Goal: Task Accomplishment & Management: Use online tool/utility

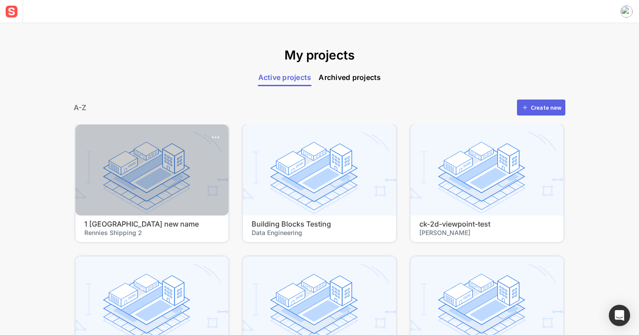
click at [189, 150] on div at bounding box center [151, 169] width 153 height 91
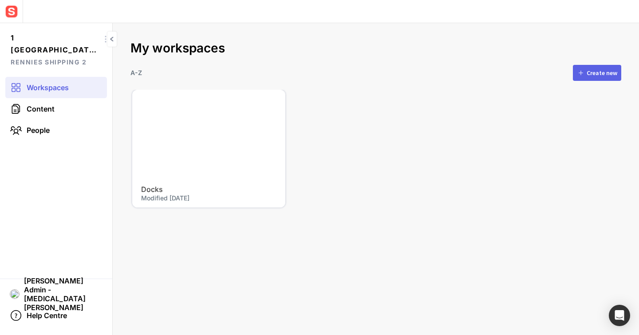
click at [206, 119] on div at bounding box center [208, 135] width 153 height 91
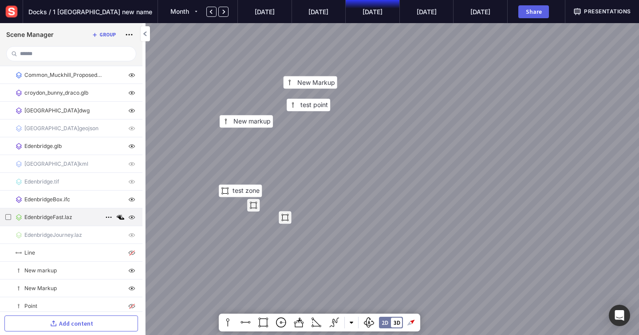
scroll to position [128, 0]
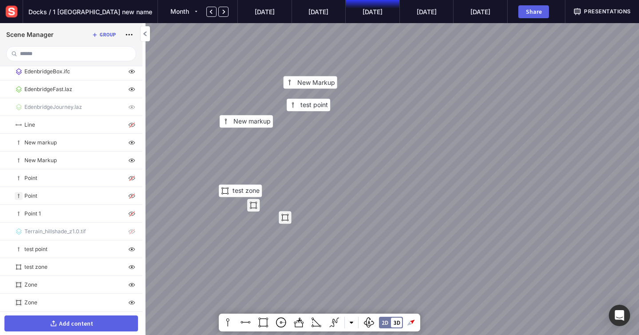
click at [103, 321] on button "Add content" at bounding box center [71, 323] width 134 height 16
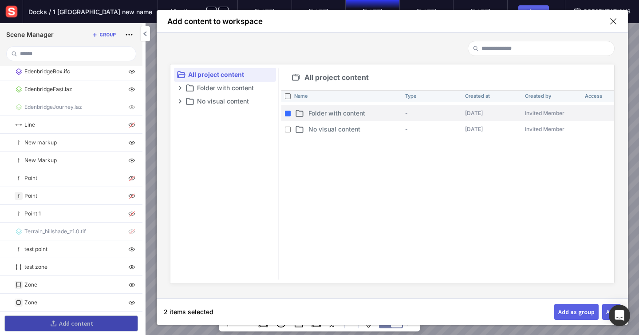
click at [360, 114] on p "Folder with content" at bounding box center [355, 112] width 93 height 9
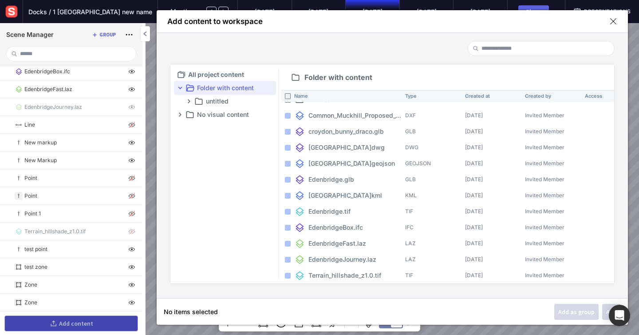
scroll to position [0, 0]
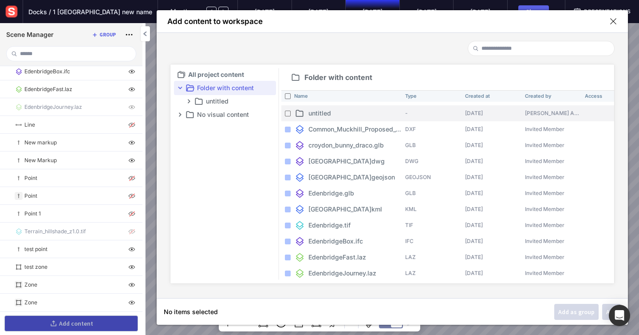
click at [334, 112] on p "untitled" at bounding box center [355, 112] width 93 height 9
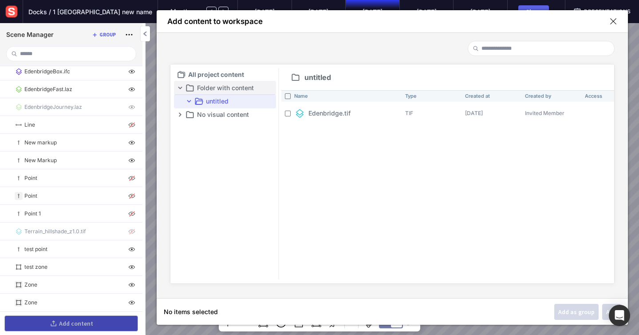
click at [239, 90] on p "Folder with content" at bounding box center [235, 88] width 77 height 11
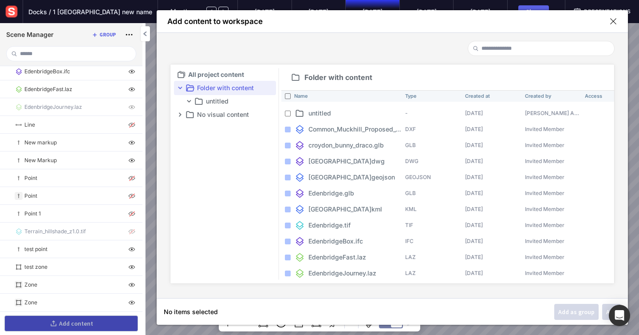
scroll to position [16, 0]
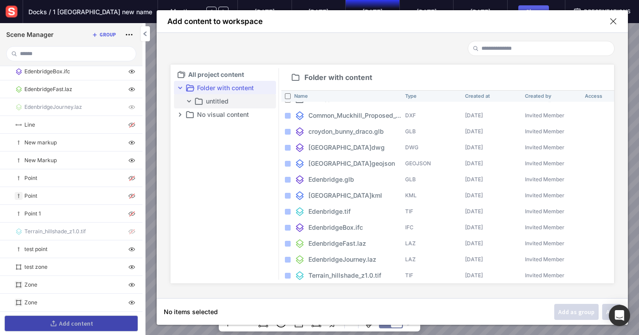
click at [235, 99] on p "untitled" at bounding box center [240, 101] width 68 height 11
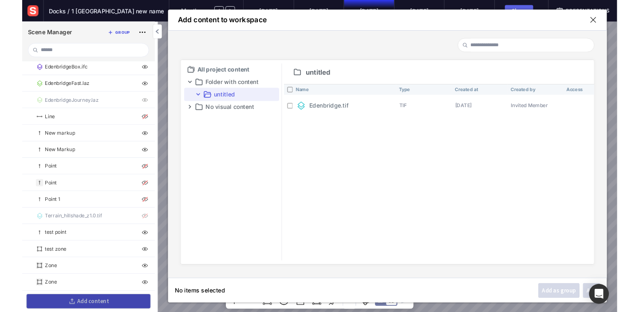
scroll to position [0, 0]
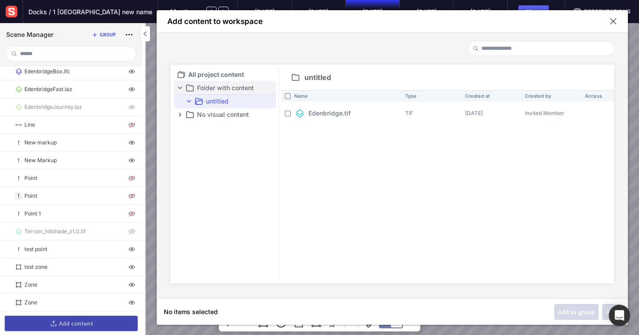
click at [227, 90] on p "Folder with content" at bounding box center [235, 88] width 77 height 11
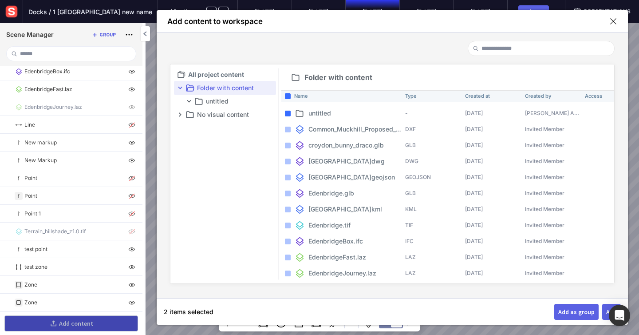
click at [14, 14] on img at bounding box center [12, 12] width 16 height 16
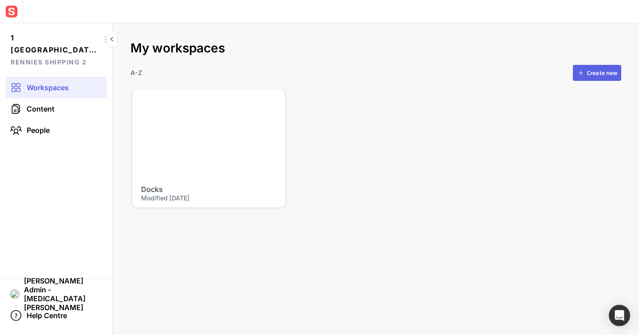
click at [587, 73] on button "Create new" at bounding box center [597, 73] width 48 height 16
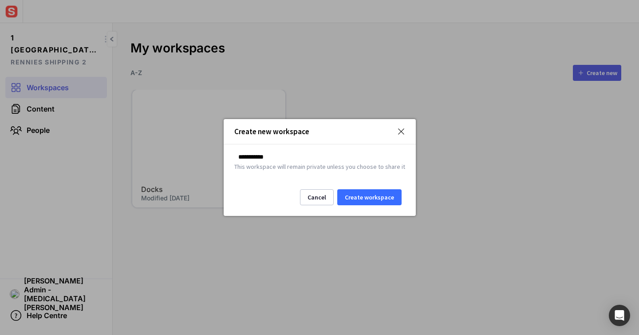
type input "**********"
click at [377, 199] on button "Create workspace" at bounding box center [369, 197] width 64 height 16
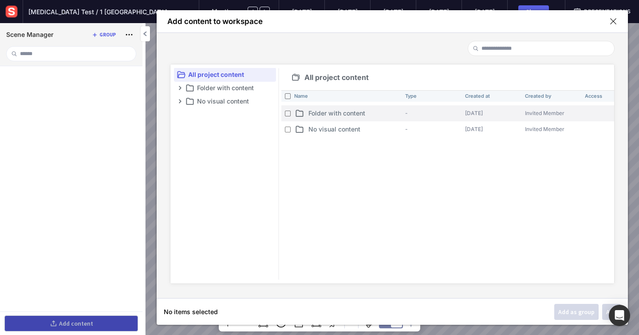
click at [341, 110] on p "Folder with content" at bounding box center [355, 112] width 93 height 9
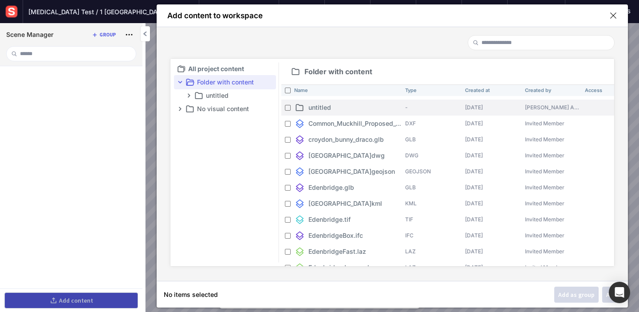
click at [315, 107] on p "untitled" at bounding box center [355, 107] width 93 height 9
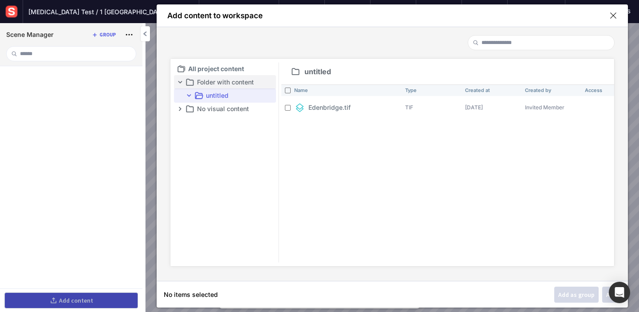
click at [207, 80] on p "Folder with content" at bounding box center [235, 82] width 77 height 11
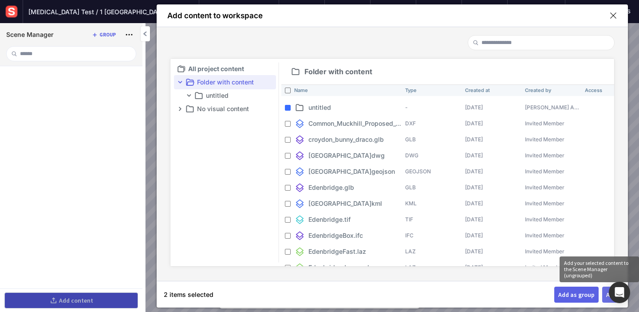
click at [606, 297] on div "Add" at bounding box center [611, 294] width 11 height 6
click at [603, 299] on button "Add" at bounding box center [611, 294] width 19 height 16
click at [607, 299] on button "Add" at bounding box center [611, 294] width 19 height 16
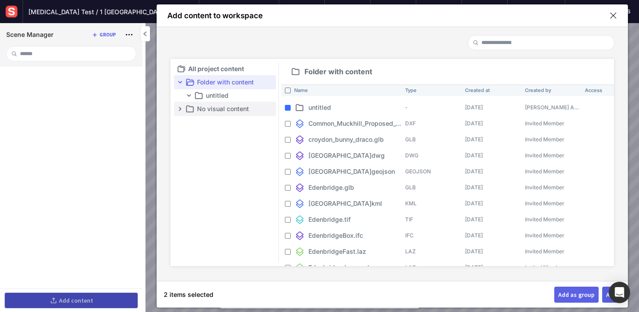
click at [228, 106] on p "No visual content" at bounding box center [235, 108] width 77 height 11
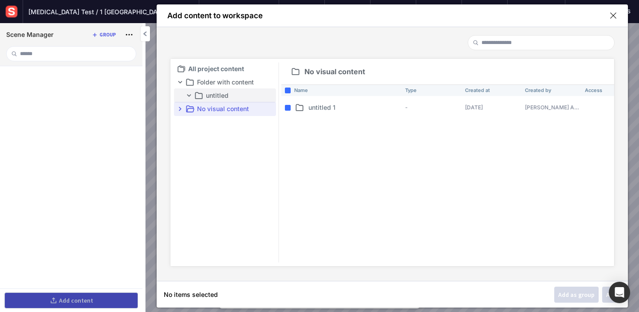
click at [207, 97] on p "untitled" at bounding box center [240, 95] width 68 height 11
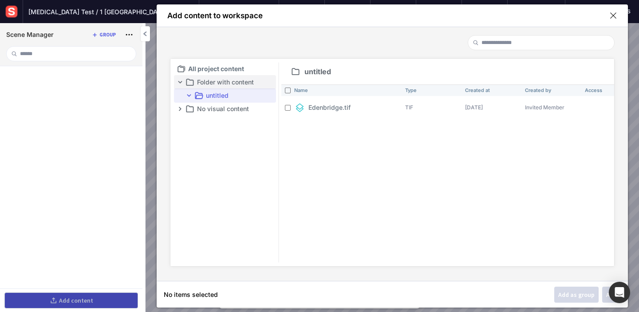
click at [210, 83] on p "Folder with content" at bounding box center [235, 82] width 77 height 11
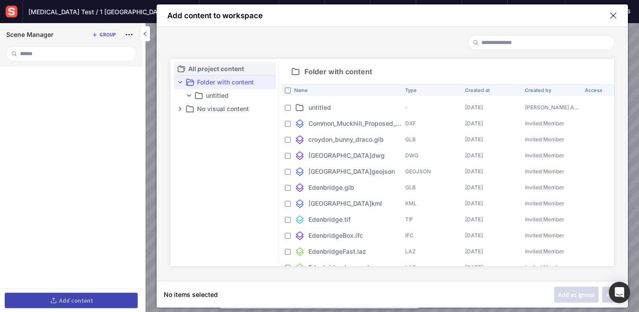
click at [192, 67] on p "All project content" at bounding box center [231, 68] width 86 height 11
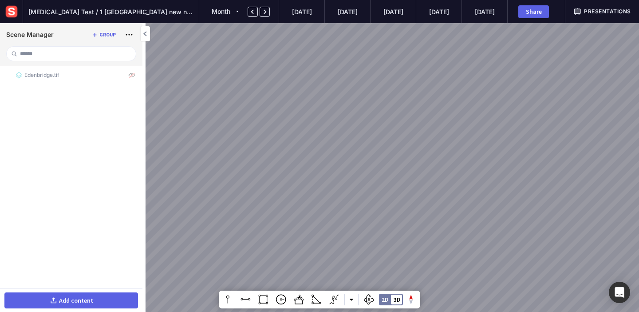
click at [11, 302] on button "Add content" at bounding box center [71, 300] width 134 height 16
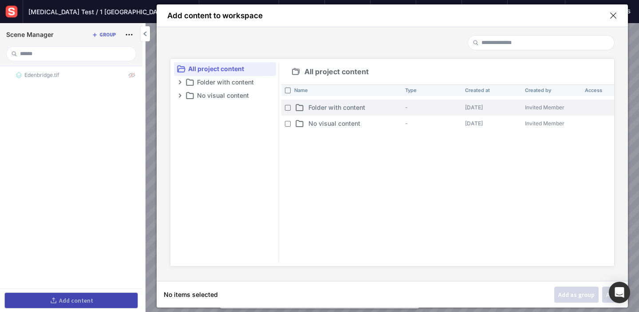
click at [310, 109] on p "Folder with content" at bounding box center [355, 107] width 93 height 9
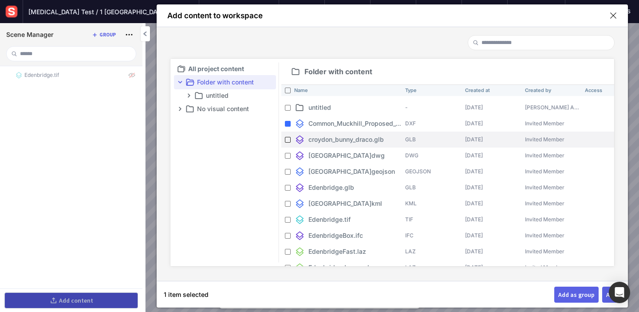
click at [288, 136] on div at bounding box center [287, 139] width 11 height 11
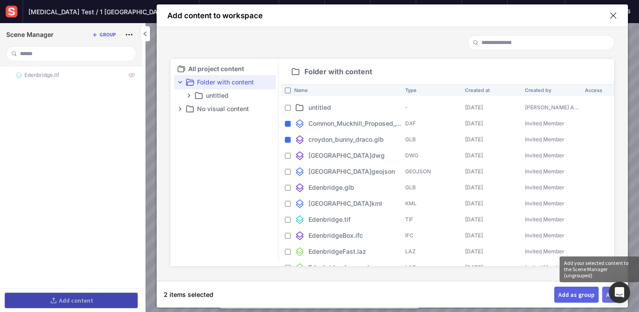
click at [606, 300] on button "Add" at bounding box center [611, 294] width 19 height 16
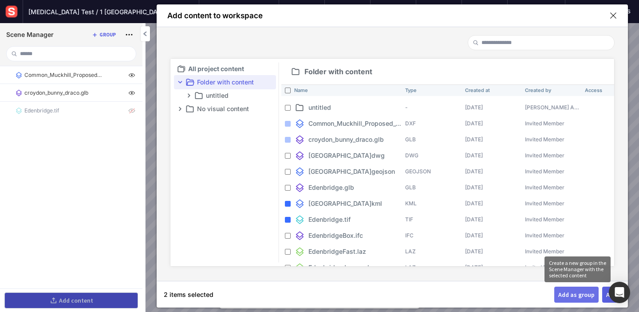
click at [567, 295] on div "Add as group" at bounding box center [576, 294] width 36 height 6
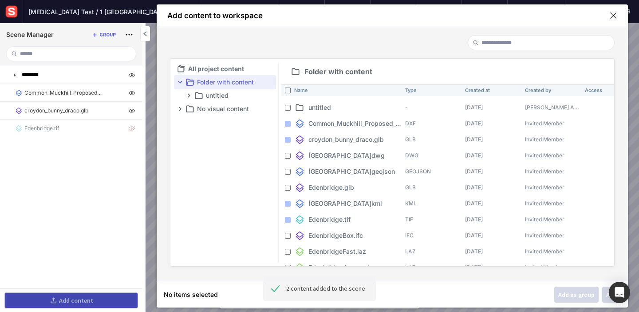
click at [237, 174] on ul "All project content Folder with content untitled No visual content" at bounding box center [225, 162] width 102 height 200
click at [238, 108] on p "No visual content" at bounding box center [235, 108] width 77 height 11
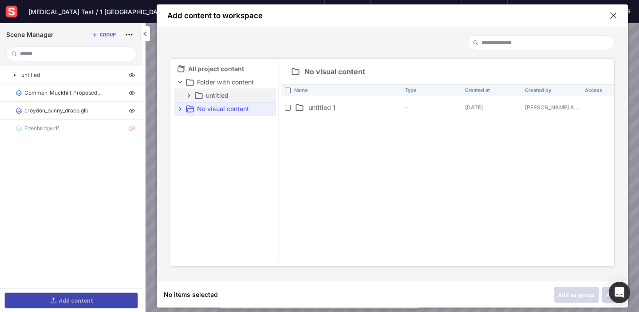
click at [242, 94] on p "untitled" at bounding box center [240, 95] width 68 height 11
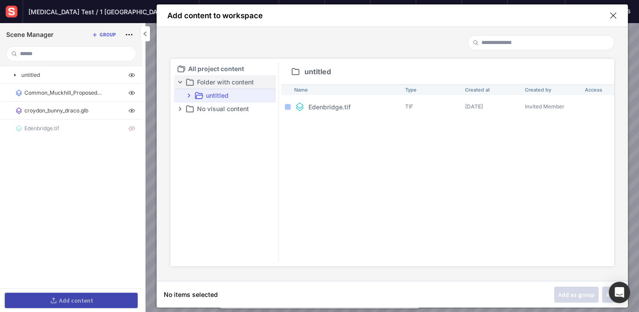
click at [222, 87] on p "Folder with content" at bounding box center [235, 82] width 77 height 11
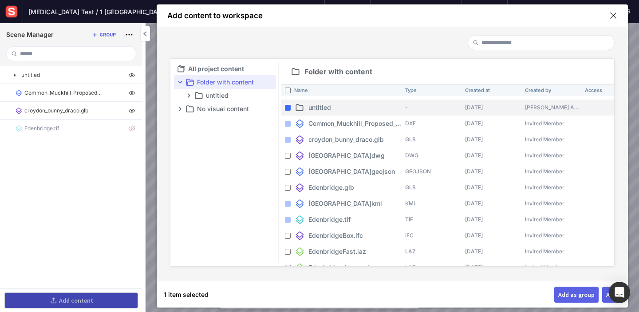
click at [301, 105] on mapp-icon at bounding box center [299, 107] width 11 height 12
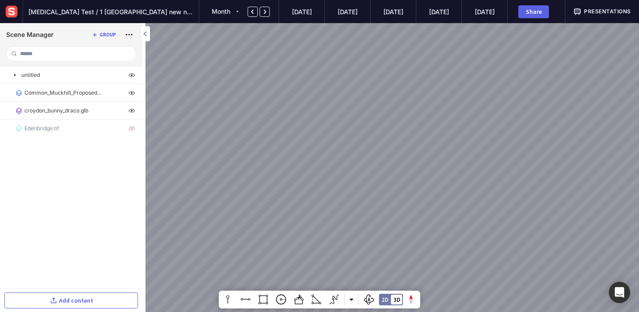
click at [13, 13] on img at bounding box center [12, 12] width 16 height 16
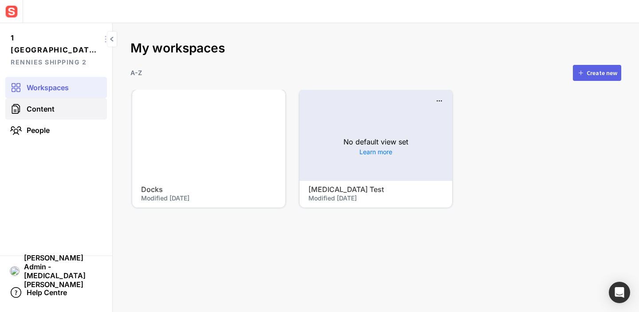
click at [53, 111] on span "Content" at bounding box center [41, 108] width 28 height 9
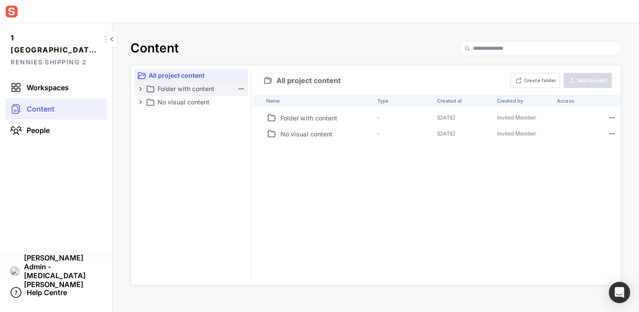
click at [198, 91] on p "Folder with content" at bounding box center [196, 88] width 76 height 11
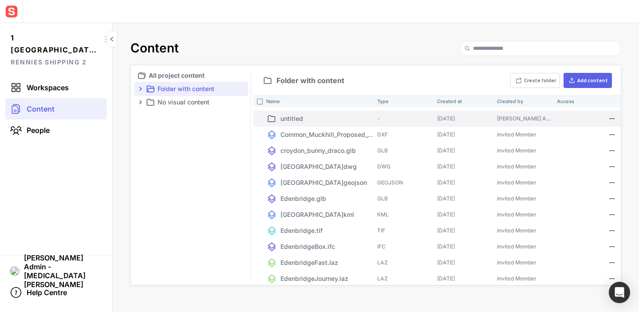
click at [295, 117] on p "untitled" at bounding box center [327, 118] width 93 height 9
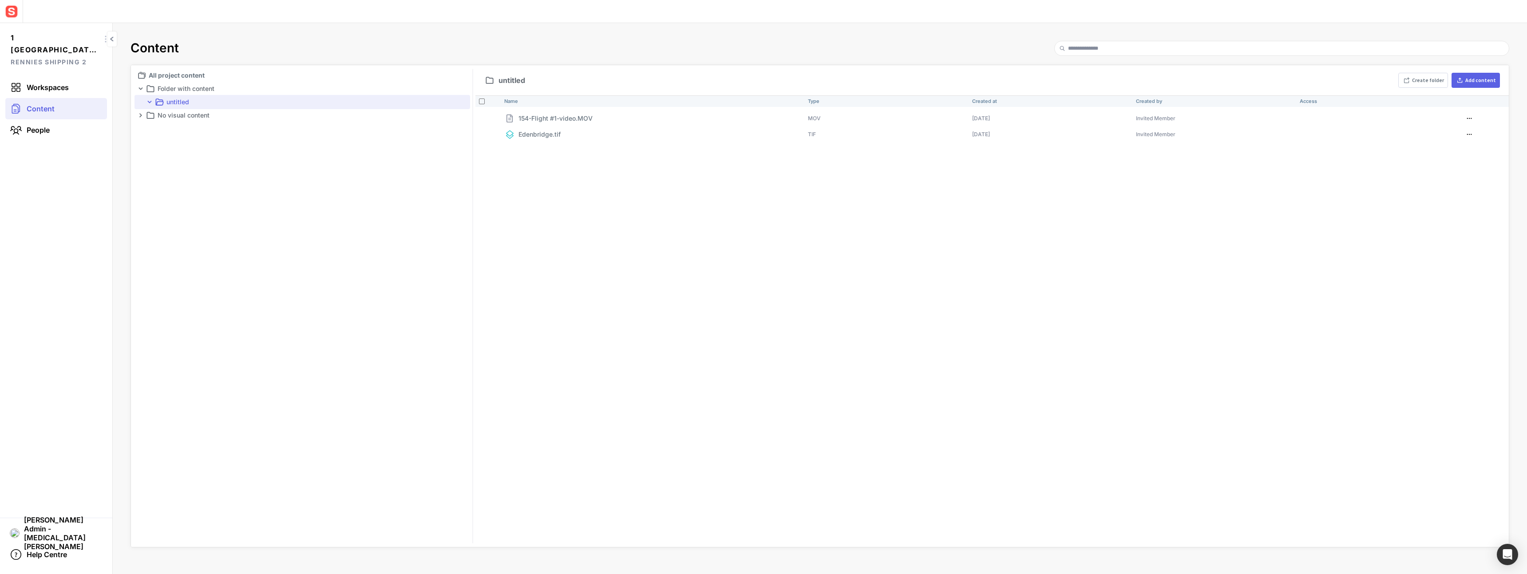
click at [384, 220] on ul "All project content Folder with content untitled No visual content" at bounding box center [303, 306] width 336 height 475
